Goal: Information Seeking & Learning: Understand process/instructions

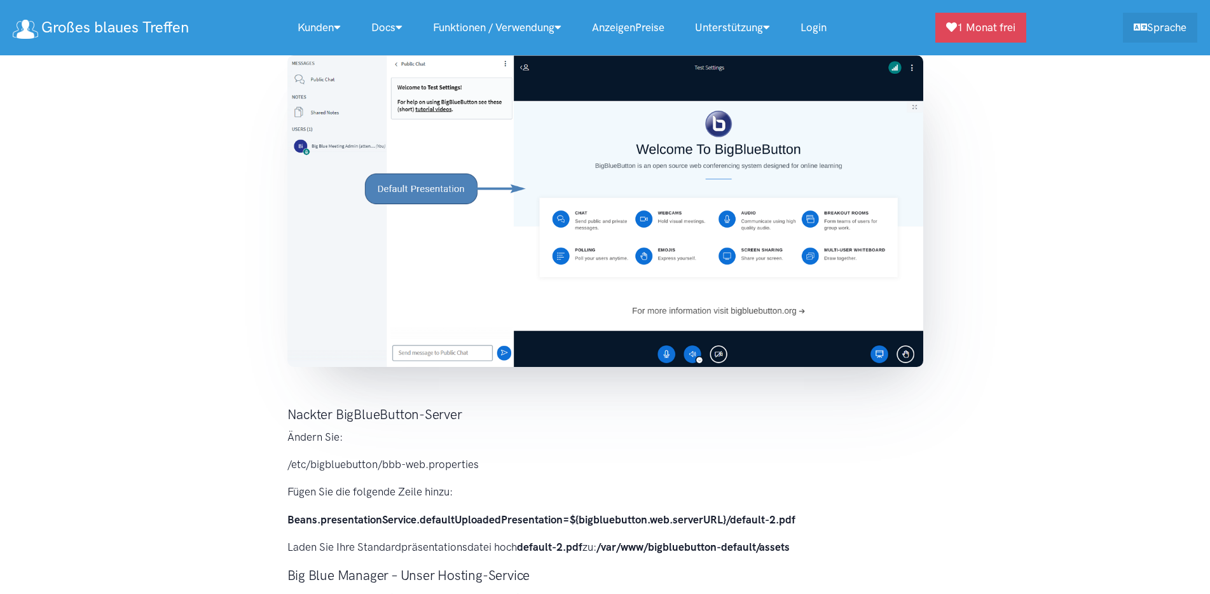
scroll to position [191, 0]
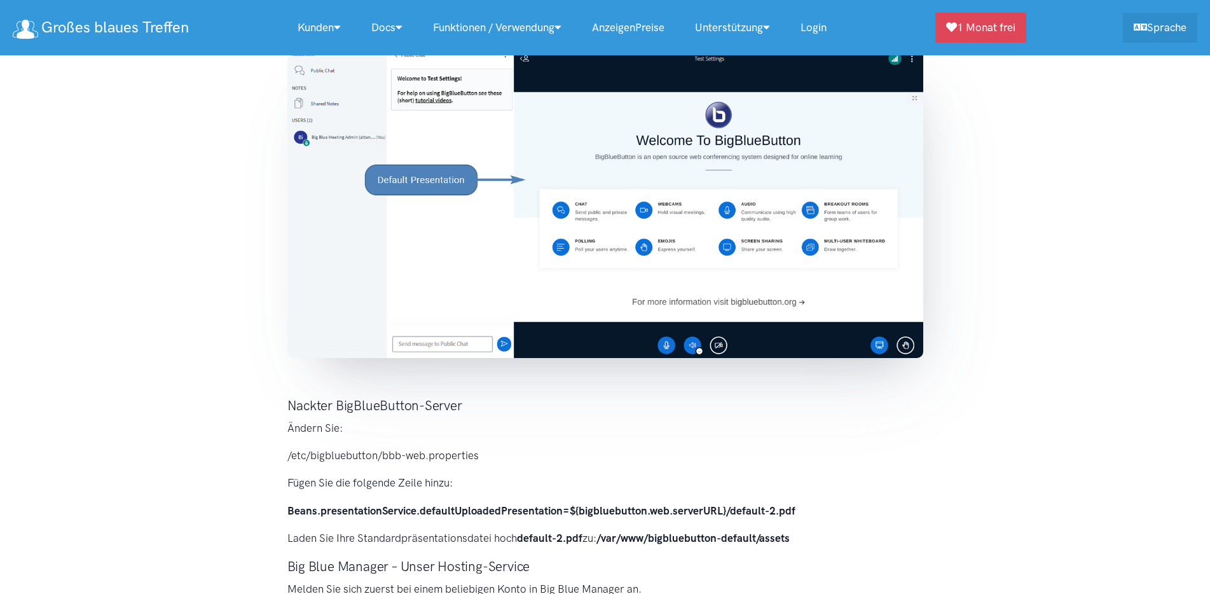
click at [102, 134] on section "Die Standardpräsentation wird standardmäßig in BigBlueButton geladen. Es macht …" at bounding box center [605, 533] width 1210 height 1159
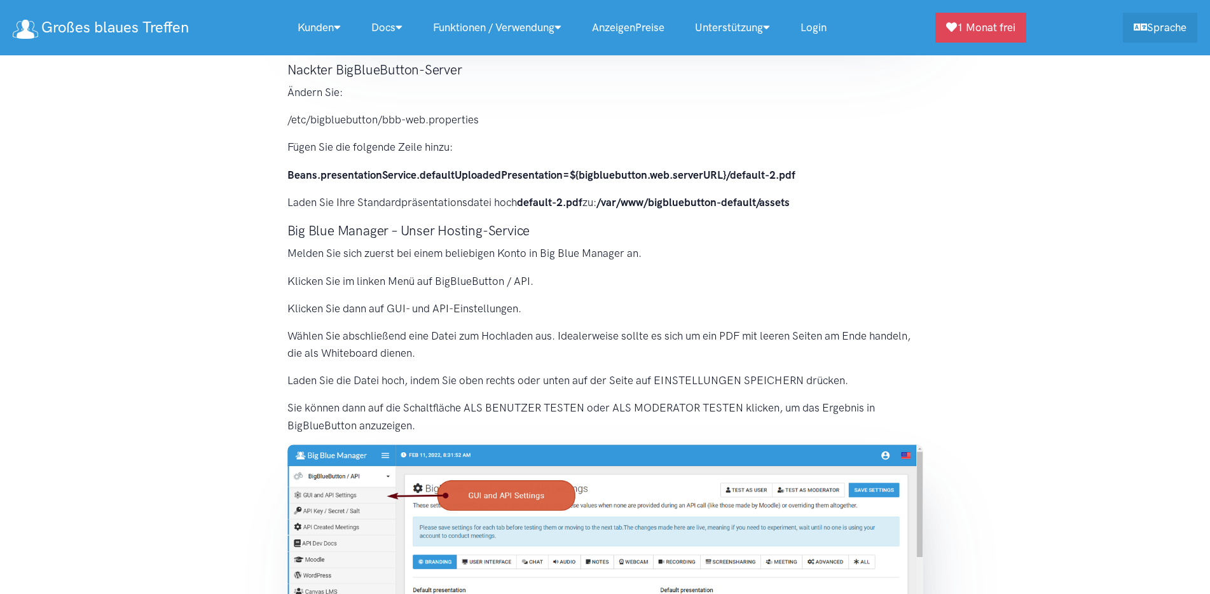
scroll to position [718, 0]
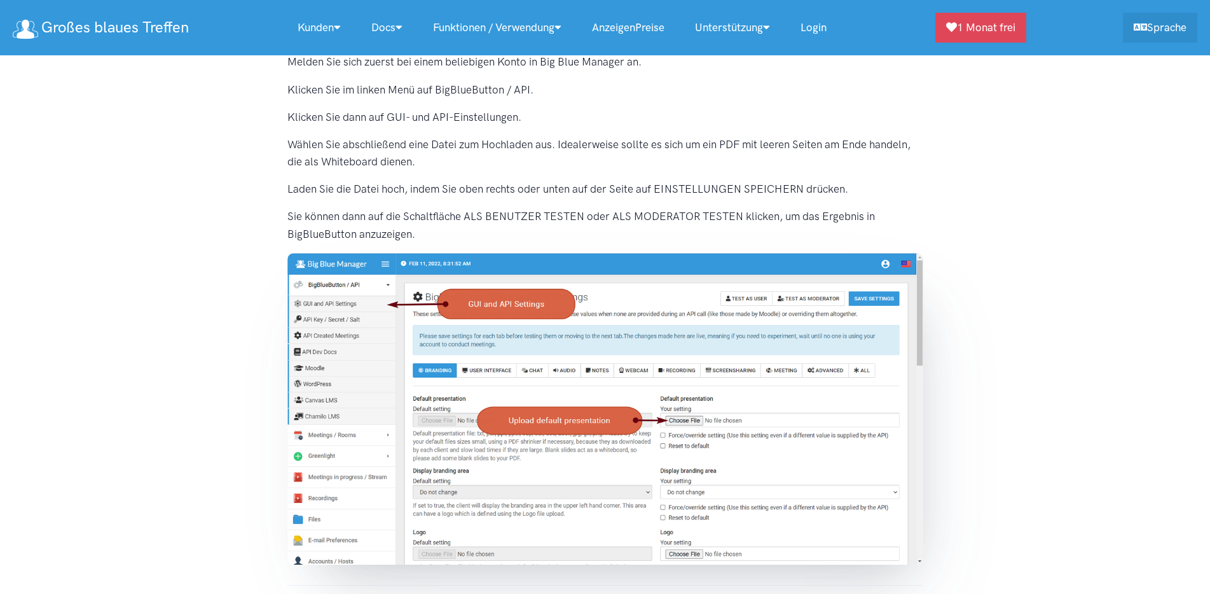
click at [131, 382] on section "Die Standardpräsentation wird standardmäßig in BigBlueButton geladen. Es macht …" at bounding box center [605, 6] width 1210 height 1159
click at [612, 202] on div "Die Standardpräsentation wird standardmäßig in BigBlueButton geladen. Es macht …" at bounding box center [605, 17] width 661 height 1118
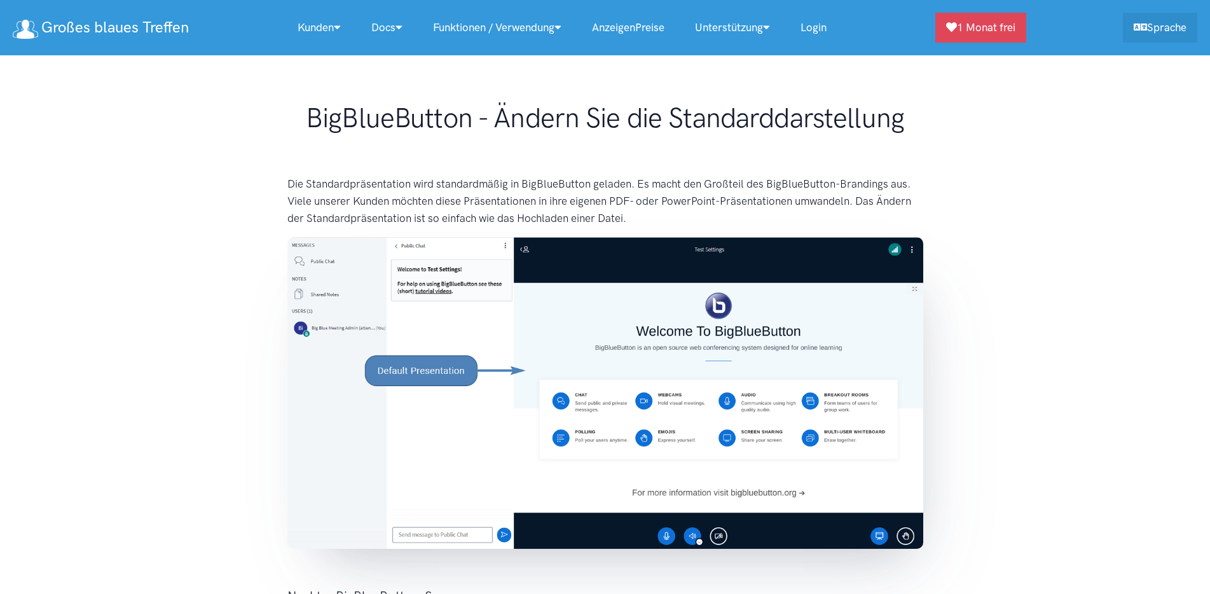
scroll to position [763, 0]
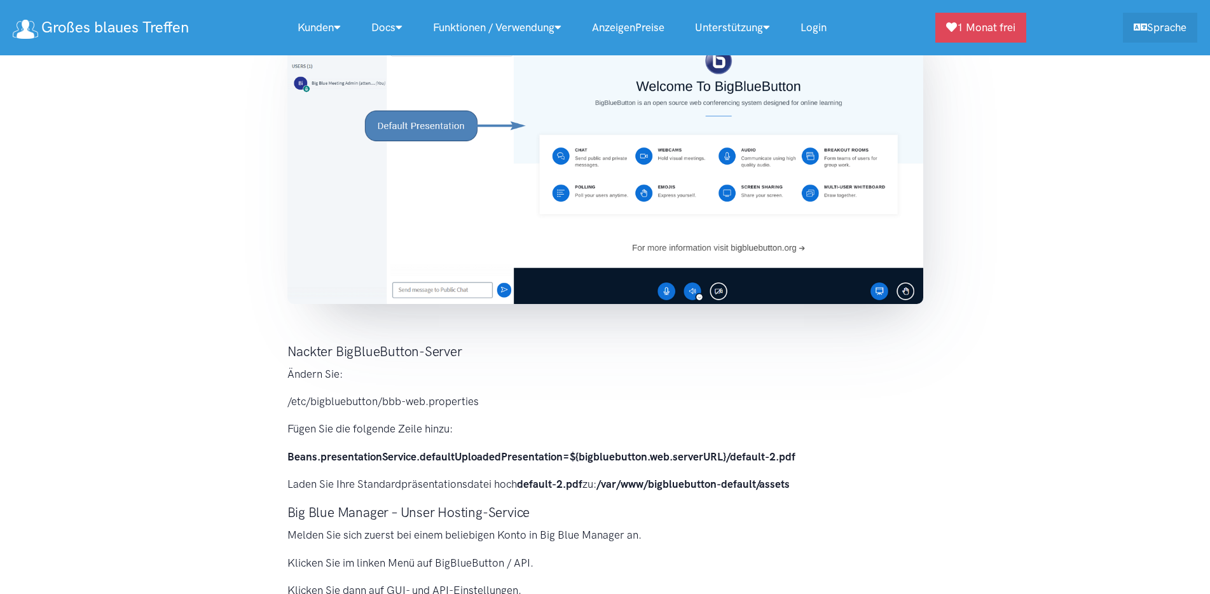
scroll to position [572, 0]
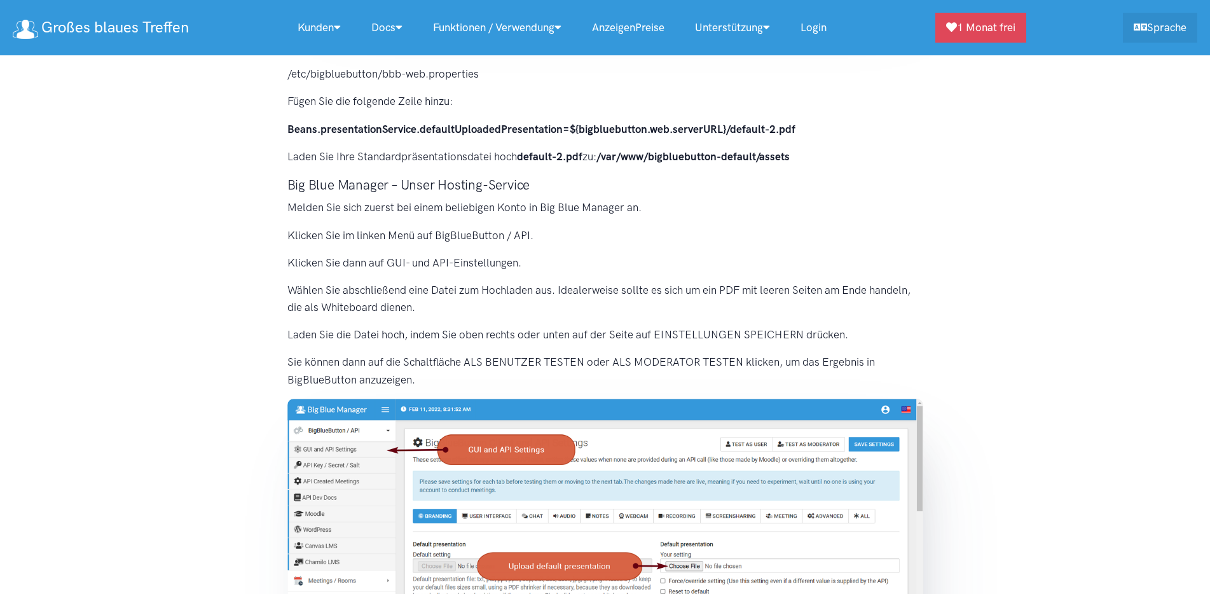
click at [1006, 229] on section "Die Standardpräsentation wird standardmäßig in BigBlueButton geladen. Es macht …" at bounding box center [605, 152] width 1210 height 1159
click at [827, 209] on p "Melden Sie sich zuerst bei einem beliebigen Konto in Big Blue Manager an." at bounding box center [605, 207] width 636 height 17
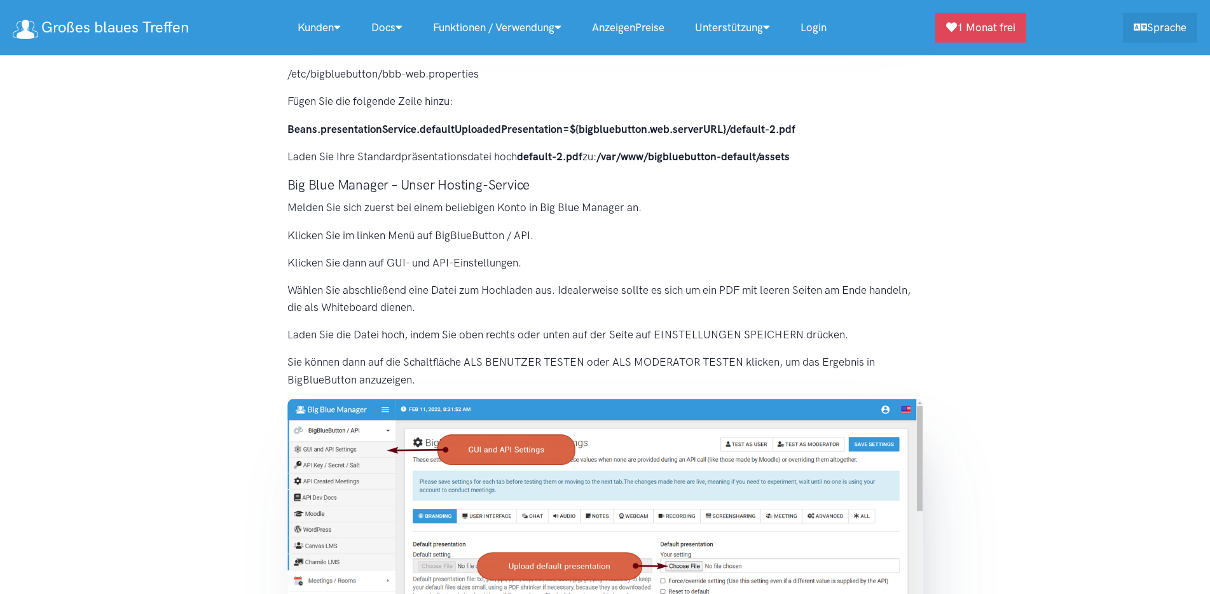
click at [480, 212] on p "Melden Sie sich zuerst bei einem beliebigen Konto in Big Blue Manager an." at bounding box center [605, 207] width 636 height 17
click at [468, 315] on p "Wählen Sie abschließend eine Datei zum Hochladen aus. Idealerweise sollte es si…" at bounding box center [605, 299] width 636 height 34
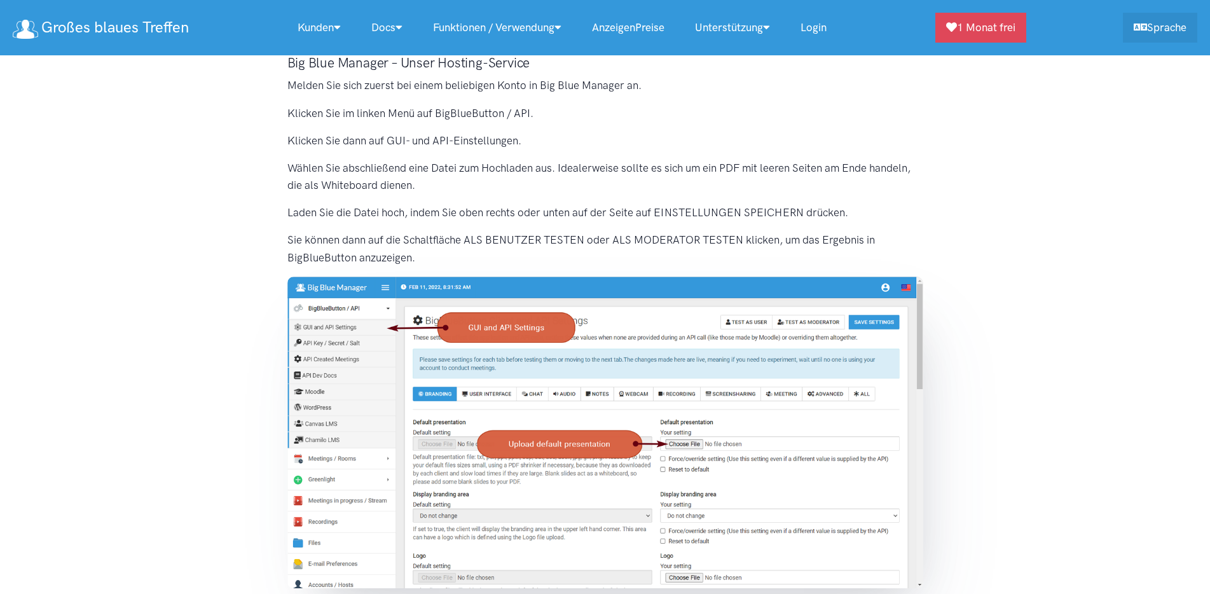
scroll to position [700, 0]
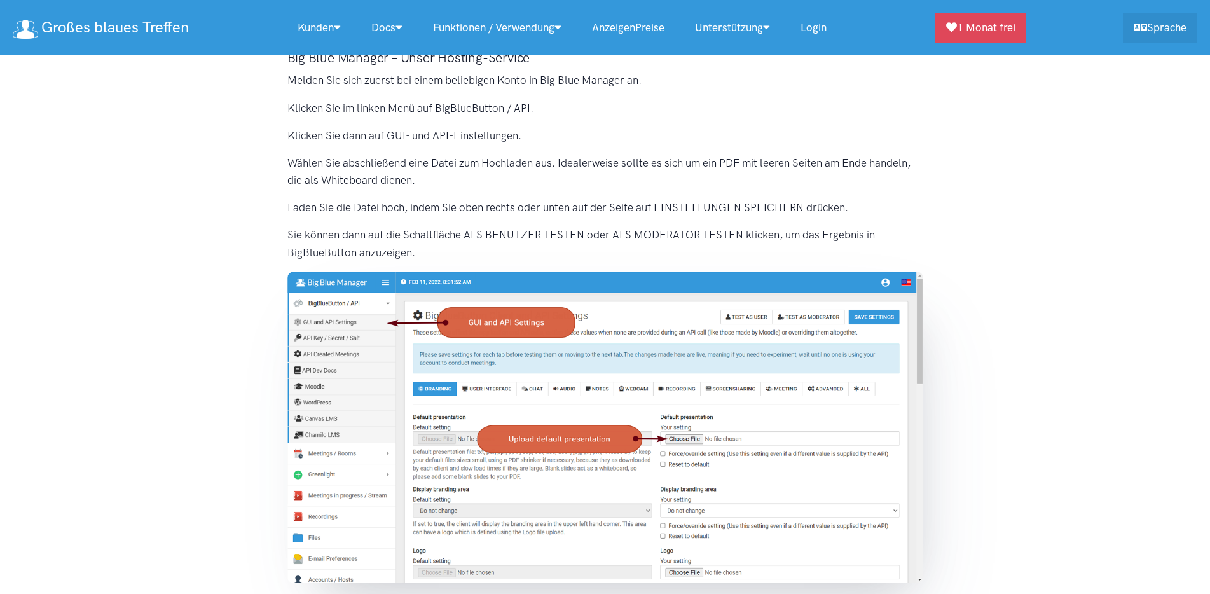
click at [448, 171] on p "Wählen Sie abschließend eine Datei zum Hochladen aus. Idealerweise sollte es si…" at bounding box center [605, 172] width 636 height 34
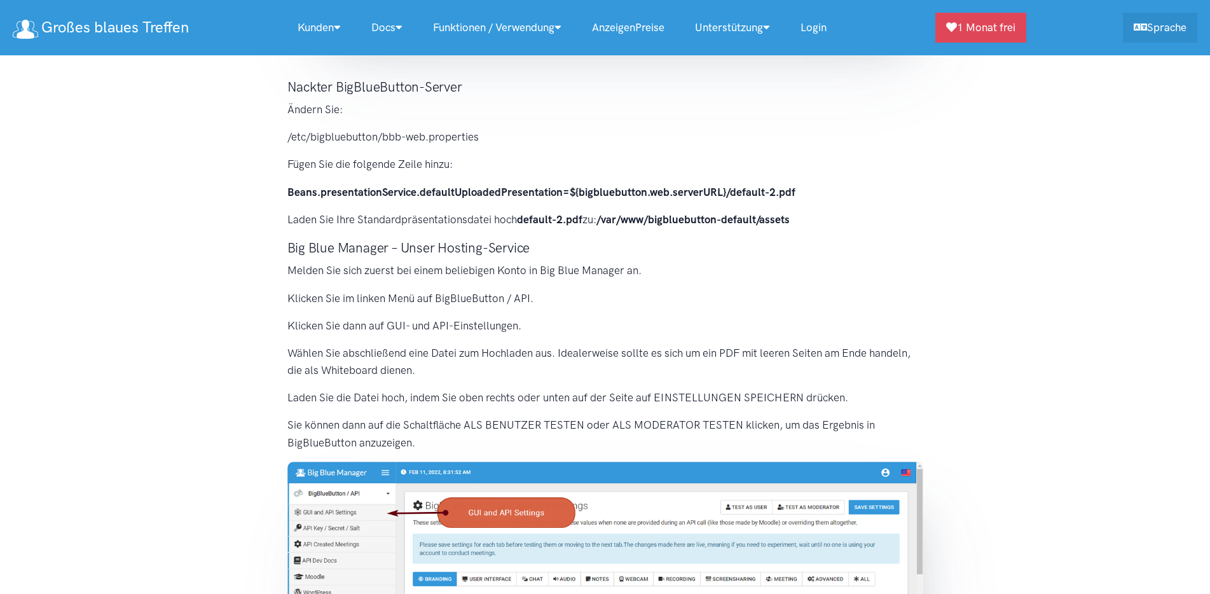
scroll to position [509, 0]
click at [438, 251] on h3 "Big Blue Manager – Unser Hosting-Service" at bounding box center [605, 248] width 636 height 18
click at [460, 273] on p "Melden Sie sich zuerst bei einem beliebigen Konto in Big Blue Manager an." at bounding box center [605, 271] width 636 height 17
click at [305, 227] on p "Laden Sie Ihre Standardpräsentationsdatei hoch default-2.pdf zu: /var/www/bigbl…" at bounding box center [605, 220] width 636 height 17
click at [280, 205] on div "Die Standardpräsentation wird standardmäßig in BigBlueButton geladen. Es macht …" at bounding box center [605, 226] width 661 height 1118
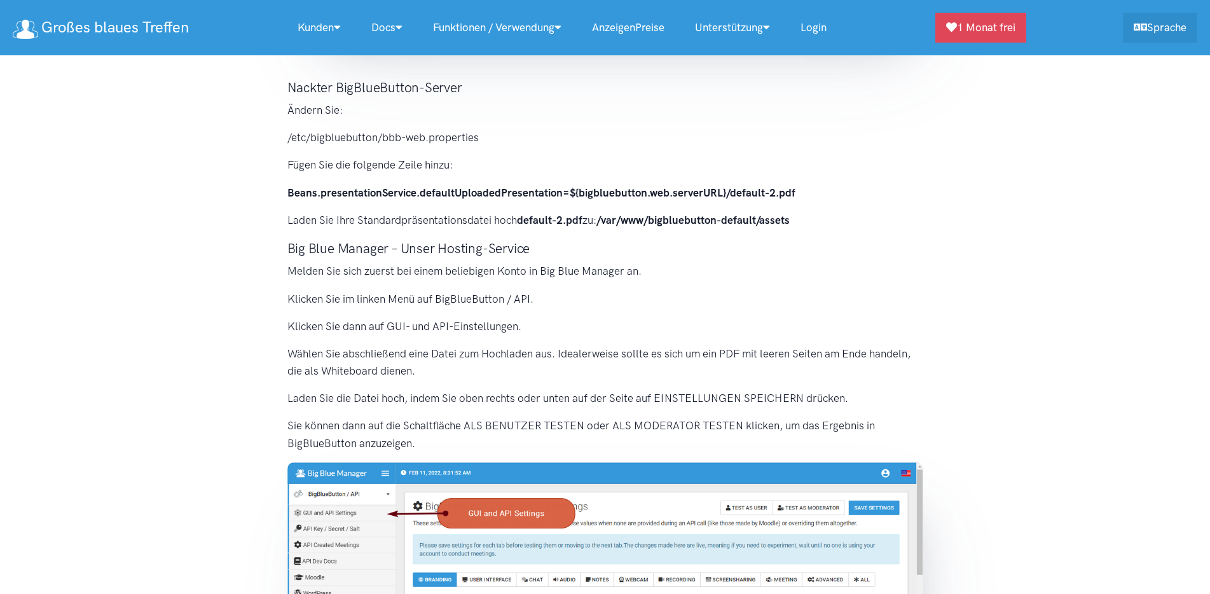
click at [263, 337] on section "Die Standardpräsentation wird standardmäßig in BigBlueButton geladen. Es macht …" at bounding box center [605, 215] width 1210 height 1159
click at [383, 253] on h3 "Big Blue Manager – Unser Hosting-Service" at bounding box center [605, 248] width 636 height 18
click at [359, 247] on h3 "Big Blue Manager – Unser Hosting-Service" at bounding box center [605, 248] width 636 height 18
click at [732, 328] on p "Klicken Sie dann auf GUI- und API-Einstellungen." at bounding box center [605, 326] width 636 height 17
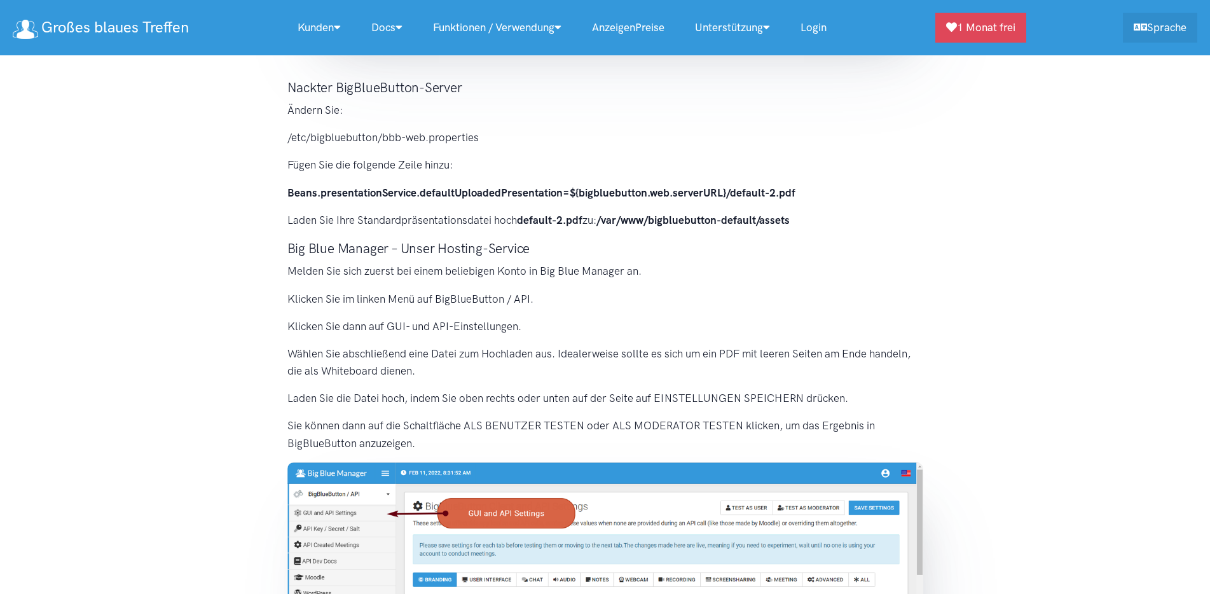
click at [733, 328] on p "Klicken Sie dann auf GUI- und API-Einstellungen." at bounding box center [605, 326] width 636 height 17
click at [822, 325] on p "Klicken Sie dann auf GUI- und API-Einstellungen." at bounding box center [605, 326] width 636 height 17
click at [959, 233] on section "Die Standardpräsentation wird standardmäßig in BigBlueButton geladen. Es macht …" at bounding box center [605, 215] width 1210 height 1159
click at [965, 253] on section "Die Standardpräsentation wird standardmäßig in BigBlueButton geladen. Es macht …" at bounding box center [605, 215] width 1210 height 1159
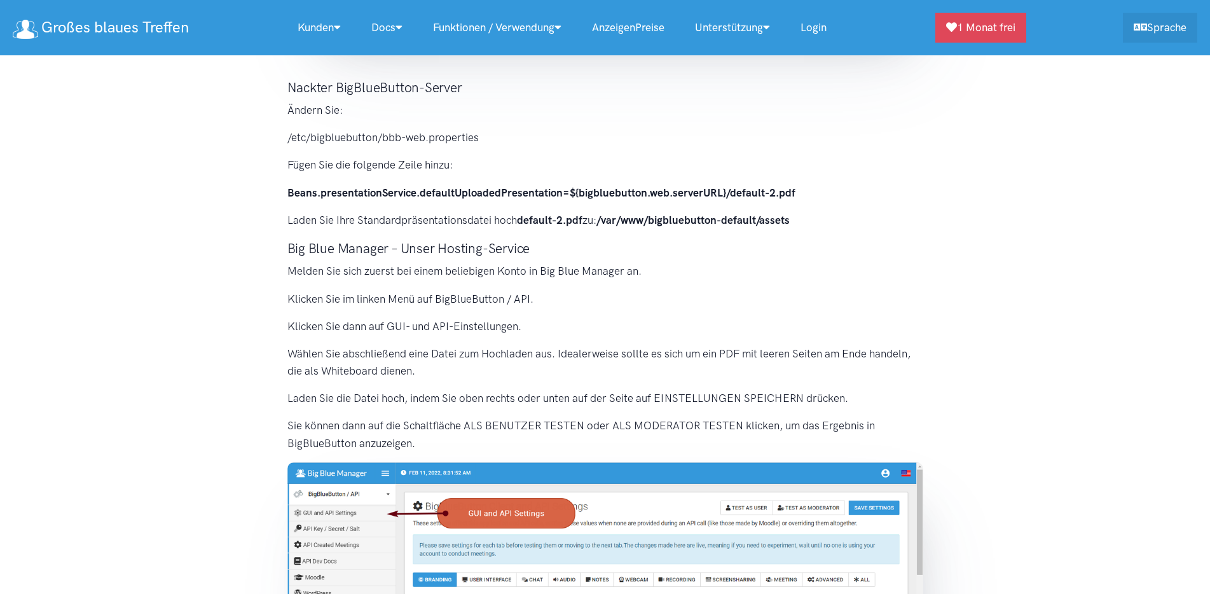
click at [385, 306] on p "Klicken Sie im linken Menü auf BigBlueButton / API." at bounding box center [605, 299] width 636 height 17
click at [131, 410] on section "Die Standardpräsentation wird standardmäßig in BigBlueButton geladen. Es macht …" at bounding box center [605, 215] width 1210 height 1159
click at [434, 328] on p "Klicken Sie dann auf GUI- und API-Einstellungen." at bounding box center [605, 326] width 636 height 17
click at [211, 212] on section "Die Standardpräsentation wird standardmäßig in BigBlueButton geladen. Es macht …" at bounding box center [605, 215] width 1210 height 1159
